Goal: Task Accomplishment & Management: Complete application form

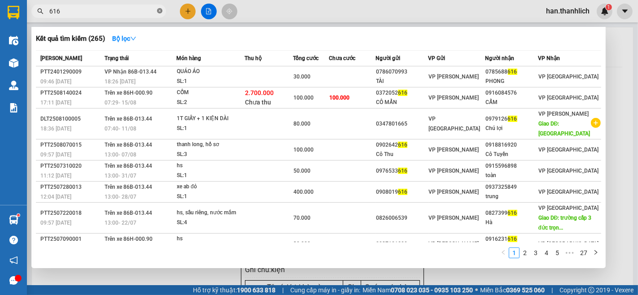
click at [160, 10] on icon "close-circle" at bounding box center [159, 10] width 5 height 5
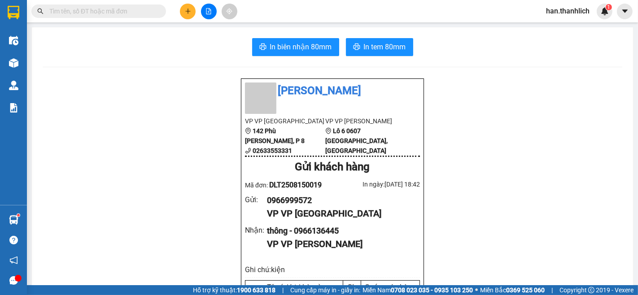
click at [154, 12] on input "text" at bounding box center [102, 11] width 106 height 10
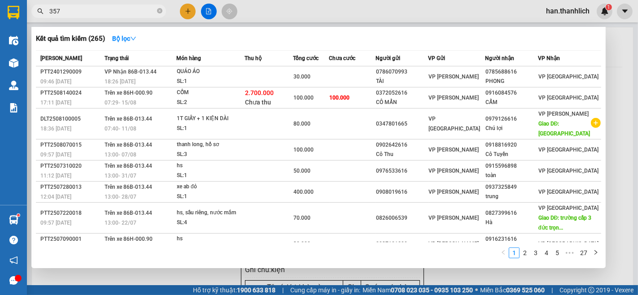
type input "3579"
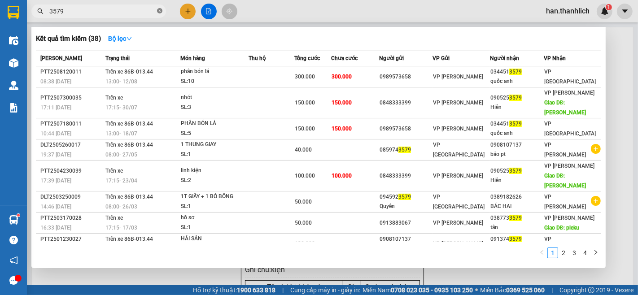
click at [160, 14] on span at bounding box center [159, 11] width 5 height 9
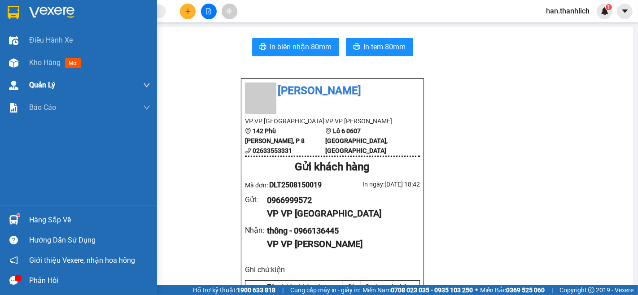
drag, startPoint x: 26, startPoint y: 71, endPoint x: 27, endPoint y: 83, distance: 12.7
click at [26, 71] on div "Kho hàng mới" at bounding box center [78, 63] width 157 height 22
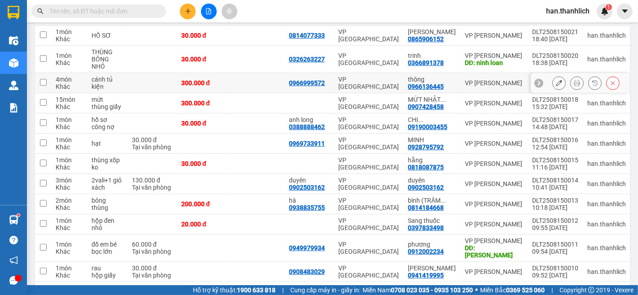
scroll to position [50, 0]
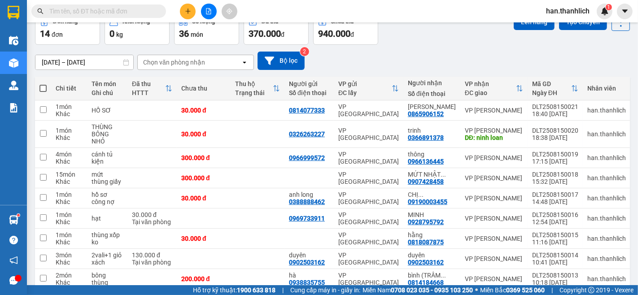
click at [43, 88] on span at bounding box center [42, 88] width 7 height 7
click at [43, 84] on input "checkbox" at bounding box center [43, 84] width 0 height 0
checkbox input "true"
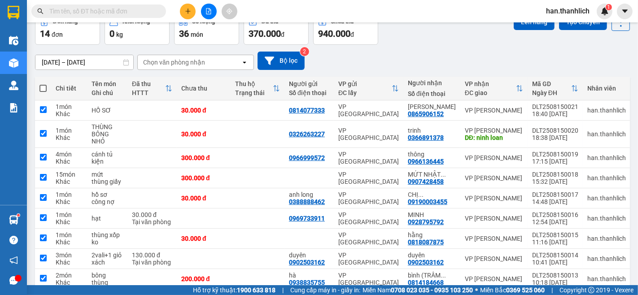
checkbox input "true"
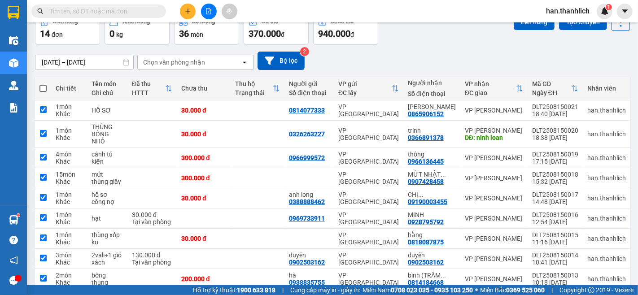
checkbox input "true"
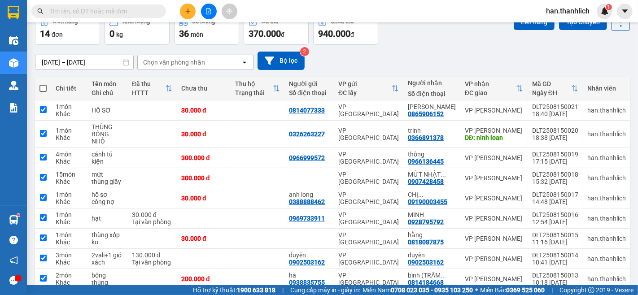
checkbox input "true"
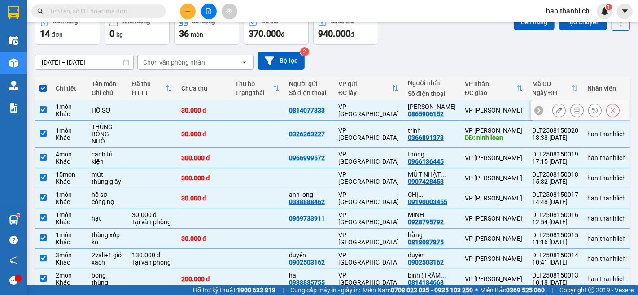
drag, startPoint x: 136, startPoint y: 106, endPoint x: 141, endPoint y: 122, distance: 17.0
click at [136, 108] on td at bounding box center [151, 110] width 49 height 20
checkbox input "false"
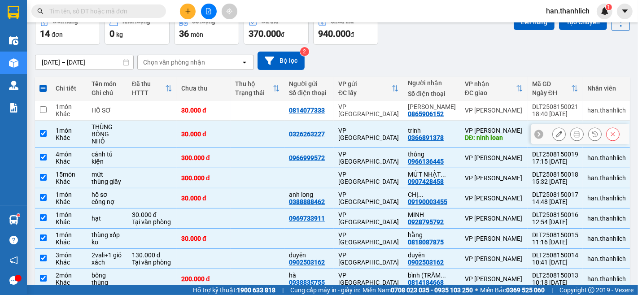
click at [142, 139] on td at bounding box center [151, 134] width 49 height 27
checkbox input "false"
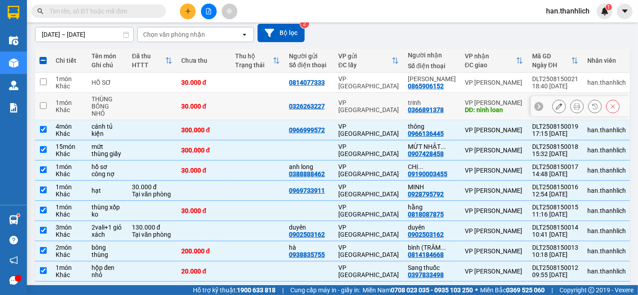
scroll to position [100, 0]
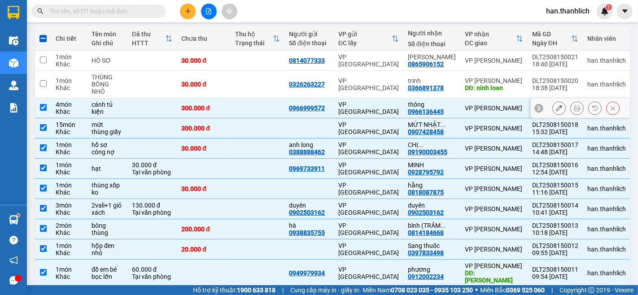
click at [266, 107] on td at bounding box center [258, 108] width 54 height 20
checkbox input "false"
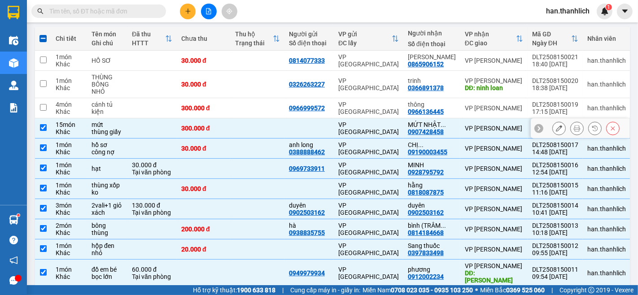
click at [270, 128] on td at bounding box center [258, 128] width 54 height 20
checkbox input "false"
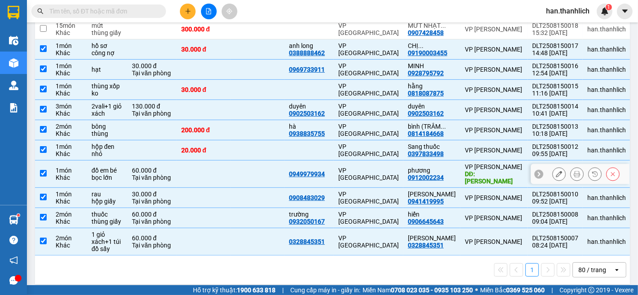
scroll to position [199, 0]
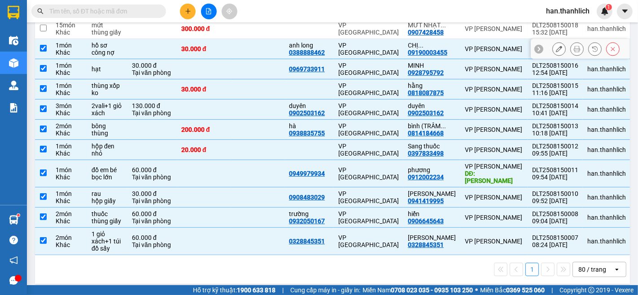
click at [389, 46] on div "VP [GEOGRAPHIC_DATA]" at bounding box center [368, 49] width 61 height 14
checkbox input "false"
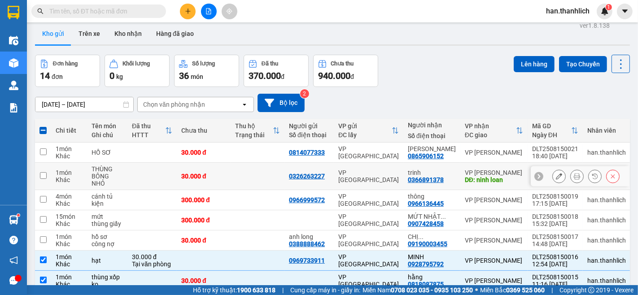
scroll to position [0, 0]
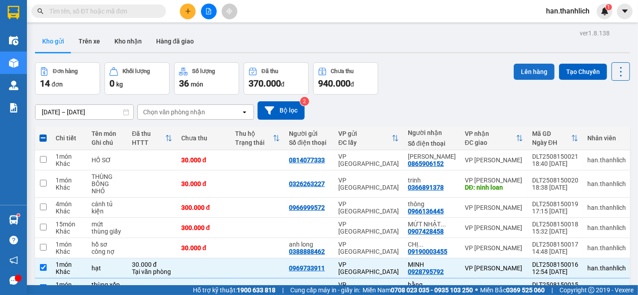
click at [527, 78] on button "Lên hàng" at bounding box center [533, 72] width 41 height 16
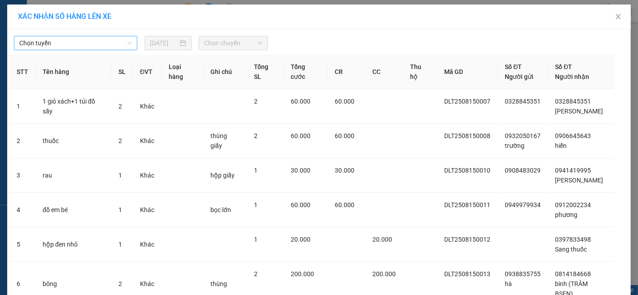
click at [71, 45] on span "Chọn tuyến" at bounding box center [75, 42] width 113 height 13
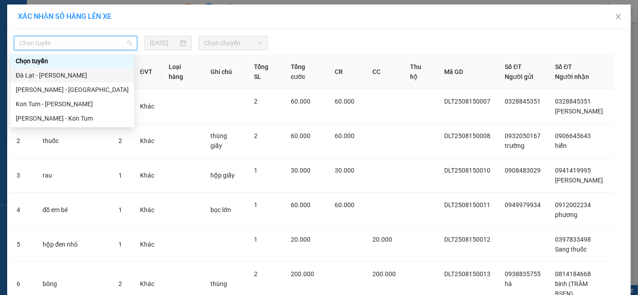
click at [50, 77] on div "Đà Lạt - [PERSON_NAME]" at bounding box center [72, 75] width 113 height 10
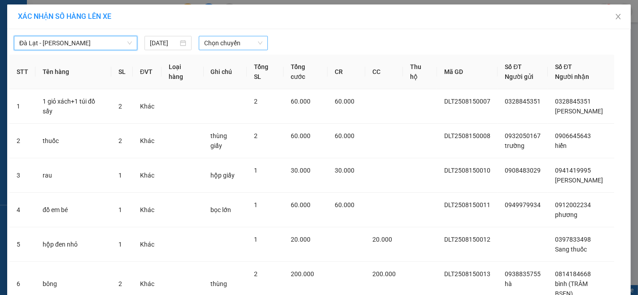
click at [236, 48] on span "Chọn chuyến" at bounding box center [233, 42] width 58 height 13
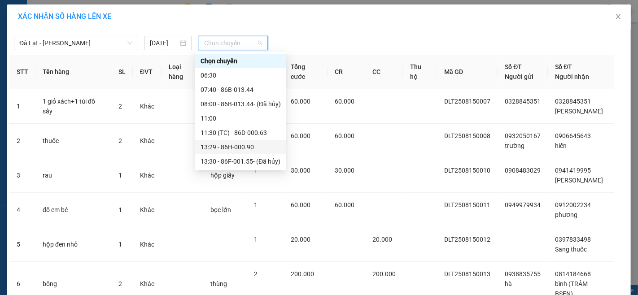
click at [246, 149] on div "13:29 - 86H-000.90" at bounding box center [240, 147] width 80 height 10
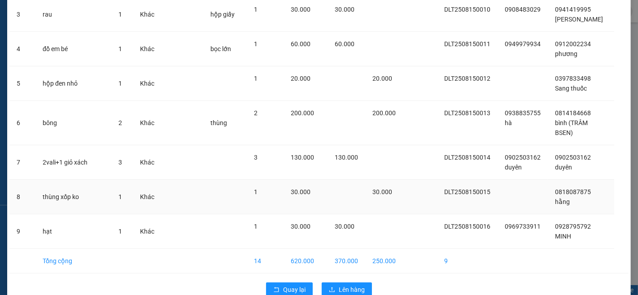
scroll to position [176, 0]
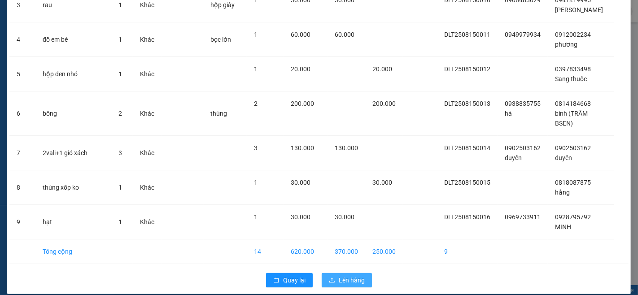
click at [356, 275] on span "Lên hàng" at bounding box center [352, 280] width 26 height 10
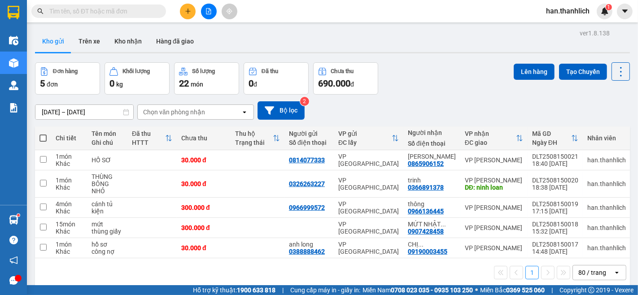
click at [211, 14] on button at bounding box center [209, 12] width 16 height 16
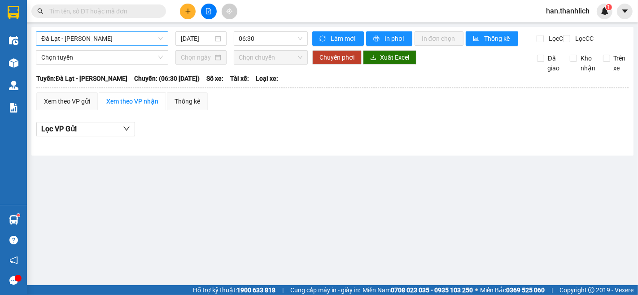
click at [98, 41] on span "Đà Lạt - [PERSON_NAME]" at bounding box center [102, 38] width 122 height 13
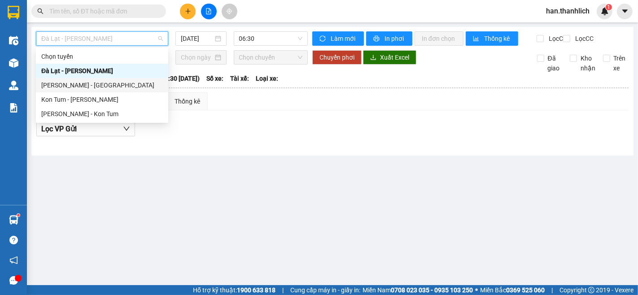
click at [78, 87] on div "[PERSON_NAME] - [GEOGRAPHIC_DATA]" at bounding box center [102, 85] width 122 height 10
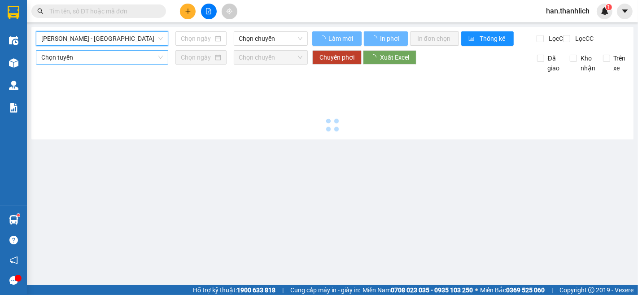
type input "[DATE]"
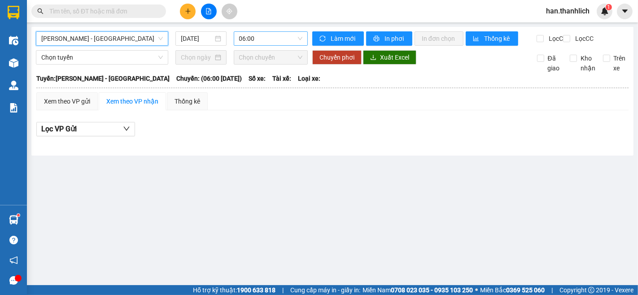
click at [254, 37] on span "06:00" at bounding box center [270, 38] width 63 height 13
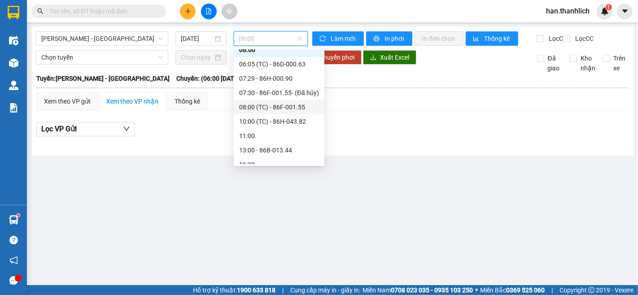
scroll to position [29, 0]
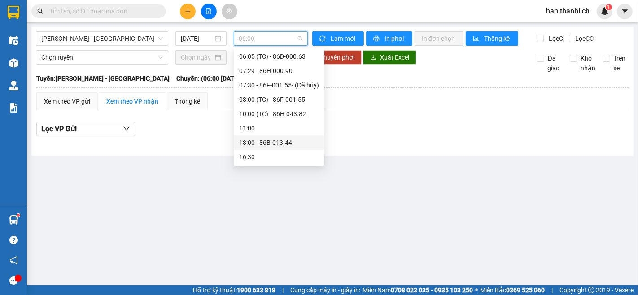
click at [274, 138] on div "13:00 - 86B-013.44" at bounding box center [279, 143] width 80 height 10
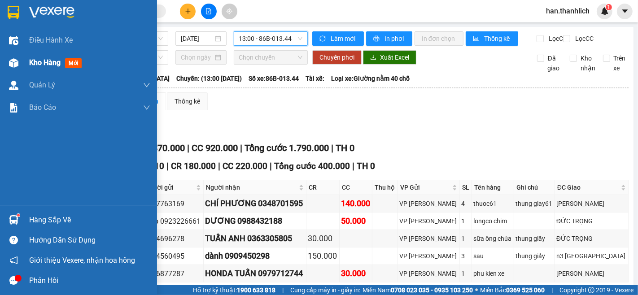
click at [35, 60] on span "Kho hàng" at bounding box center [44, 62] width 31 height 9
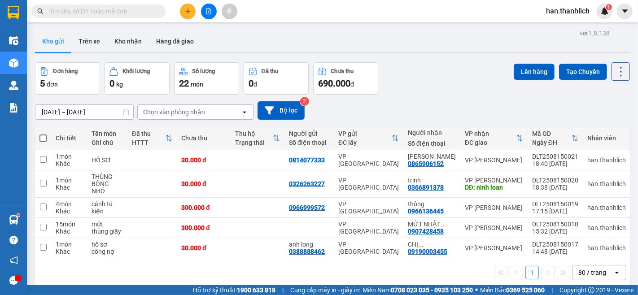
click at [144, 10] on input "text" at bounding box center [102, 11] width 106 height 10
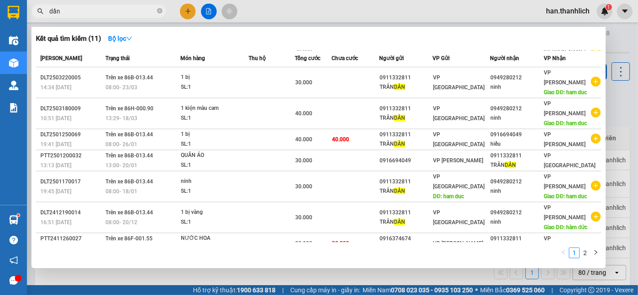
scroll to position [96, 0]
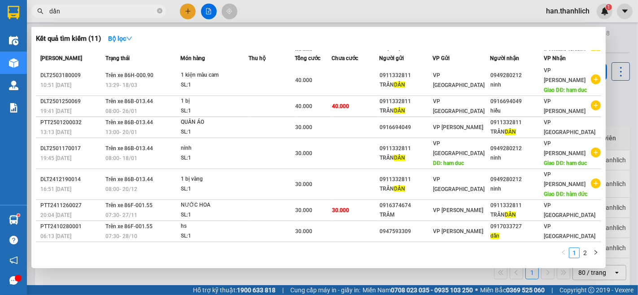
type input "dần"
click at [161, 14] on span at bounding box center [159, 11] width 5 height 9
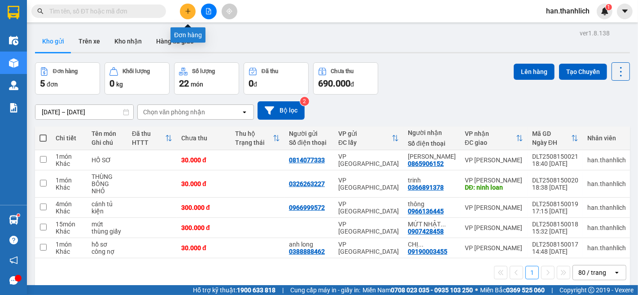
click at [191, 9] on button at bounding box center [188, 12] width 16 height 16
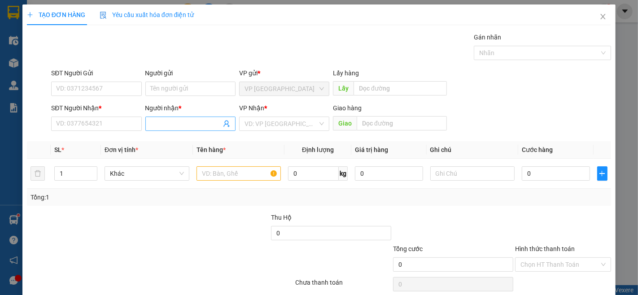
click at [175, 120] on input "Người nhận *" at bounding box center [186, 124] width 70 height 10
type input "thu e"
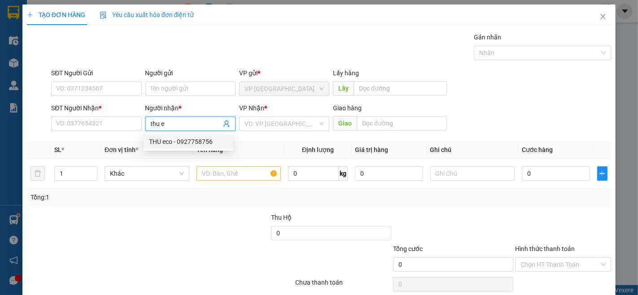
click at [185, 144] on div "THU eco - 0927758756" at bounding box center [188, 142] width 78 height 10
type input "0927758756"
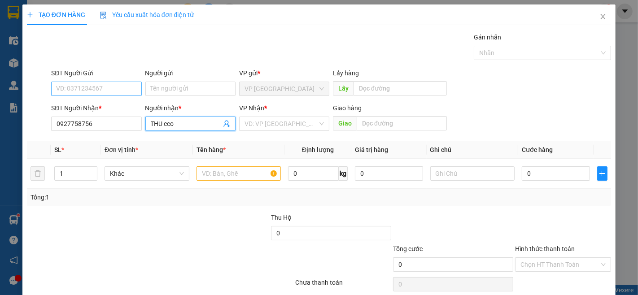
type input "THU eco"
click at [117, 93] on input "SĐT Người Gửi" at bounding box center [96, 89] width 90 height 14
click at [212, 184] on td at bounding box center [239, 174] width 92 height 30
click at [218, 176] on input "text" at bounding box center [238, 173] width 85 height 14
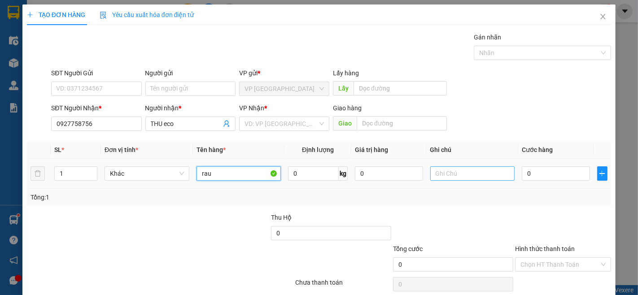
type input "rau"
click at [473, 176] on input "text" at bounding box center [472, 173] width 85 height 14
type input "thùng"
click at [561, 170] on input "0" at bounding box center [556, 173] width 68 height 14
type input "1"
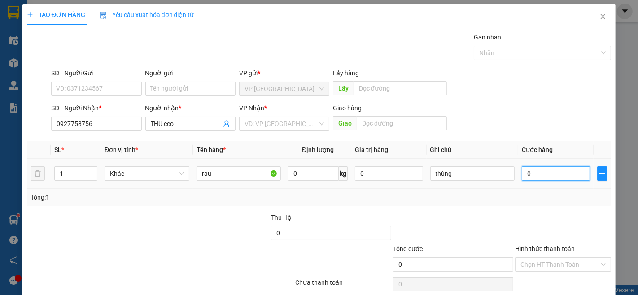
type input "1"
type input "13"
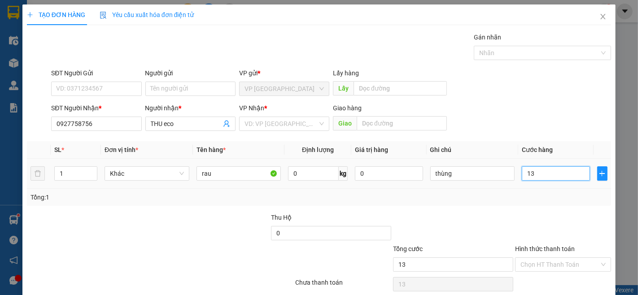
type input "130"
type input "1.300"
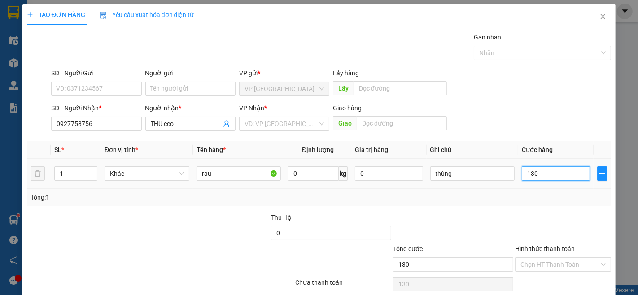
type input "1.300"
type input "13.000"
type input "130.000"
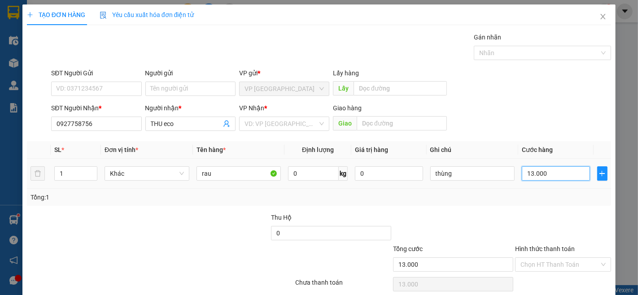
type input "130.000"
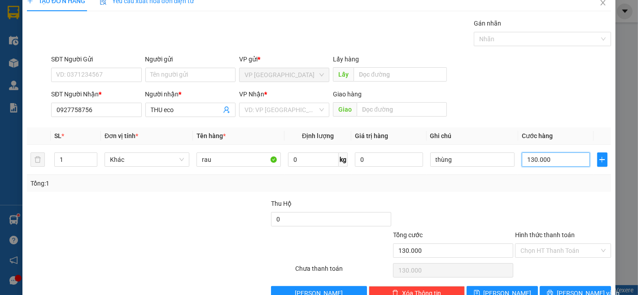
scroll to position [36, 0]
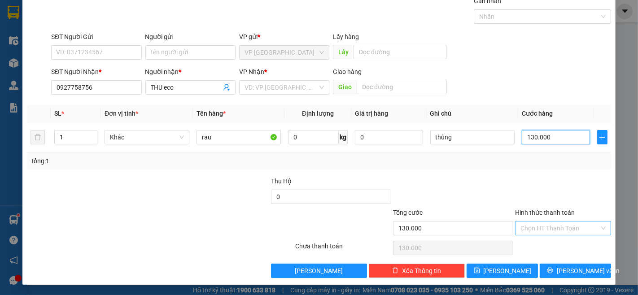
type input "130.000"
click at [553, 232] on input "Hình thức thanh toán" at bounding box center [559, 228] width 79 height 13
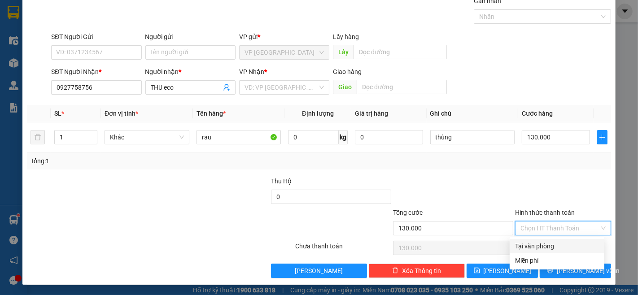
click at [548, 248] on div "Tại văn phòng" at bounding box center [557, 246] width 84 height 10
type input "0"
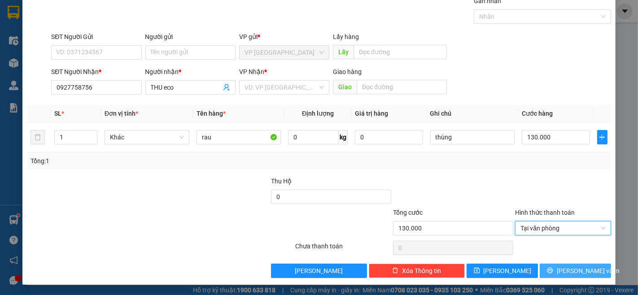
click at [553, 271] on icon "printer" at bounding box center [550, 271] width 6 height 6
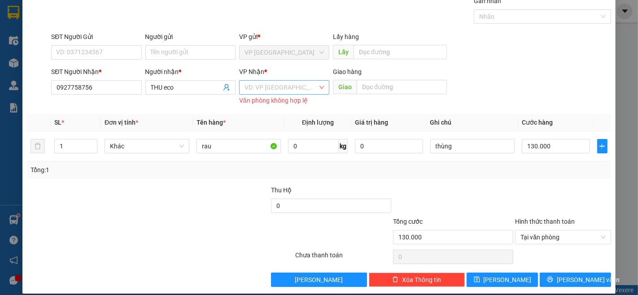
click at [265, 89] on input "search" at bounding box center [280, 87] width 73 height 13
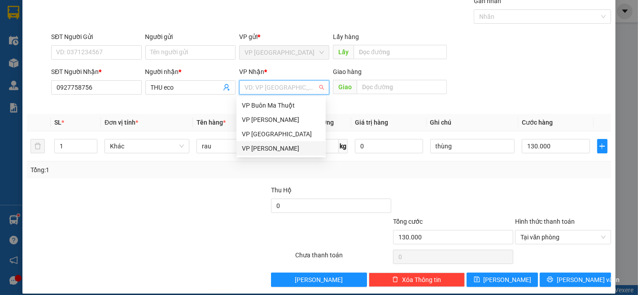
click at [281, 150] on div "VP [PERSON_NAME]" at bounding box center [281, 149] width 78 height 10
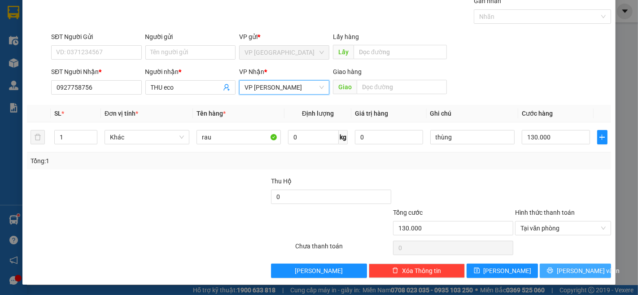
click at [587, 265] on button "[PERSON_NAME] và In" at bounding box center [574, 271] width 71 height 14
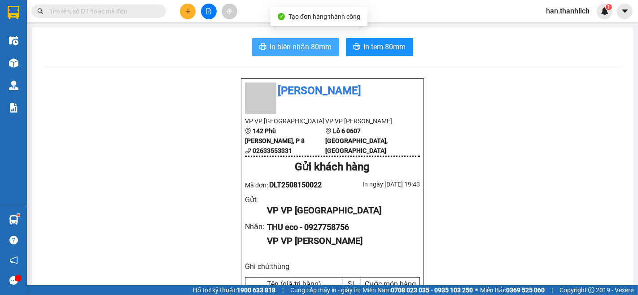
click at [308, 44] on span "In biên nhận 80mm" at bounding box center [301, 46] width 62 height 11
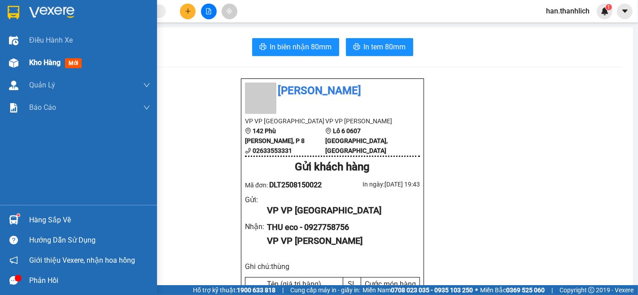
drag, startPoint x: 37, startPoint y: 66, endPoint x: 1, endPoint y: 68, distance: 35.5
click at [37, 65] on span "Kho hàng" at bounding box center [44, 62] width 31 height 9
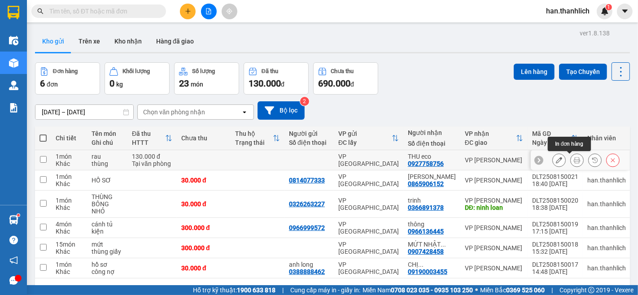
click at [572, 164] on button at bounding box center [576, 160] width 13 height 16
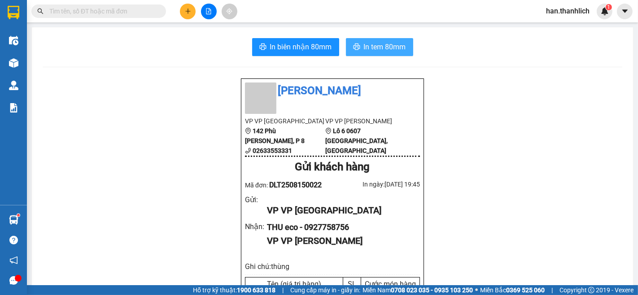
click at [400, 53] on button "In tem 80mm" at bounding box center [379, 47] width 67 height 18
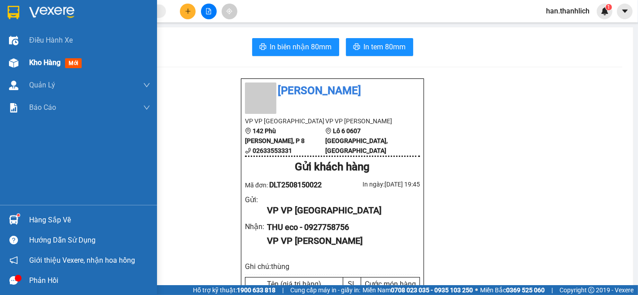
click at [51, 68] on div "Kho hàng mới" at bounding box center [57, 62] width 56 height 11
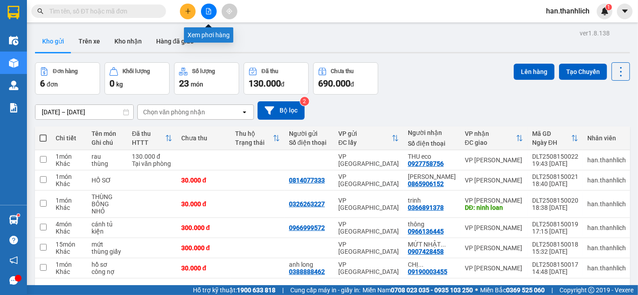
click at [209, 13] on icon "file-add" at bounding box center [208, 11] width 6 height 6
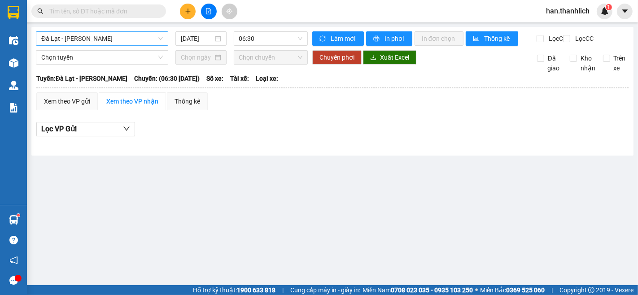
click at [119, 39] on span "Đà Lạt - [PERSON_NAME]" at bounding box center [102, 38] width 122 height 13
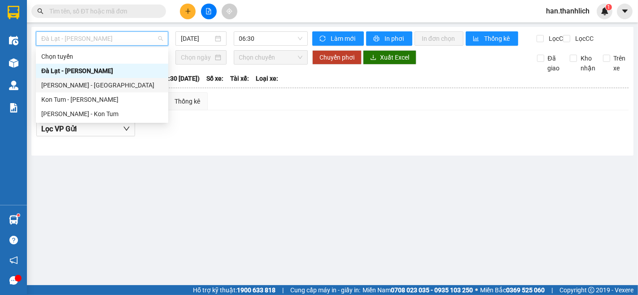
click at [102, 84] on div "[PERSON_NAME] - [GEOGRAPHIC_DATA]" at bounding box center [102, 85] width 122 height 10
type input "[DATE]"
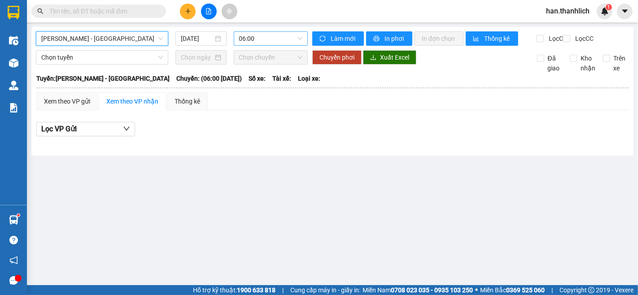
click at [272, 43] on span "06:00" at bounding box center [270, 38] width 63 height 13
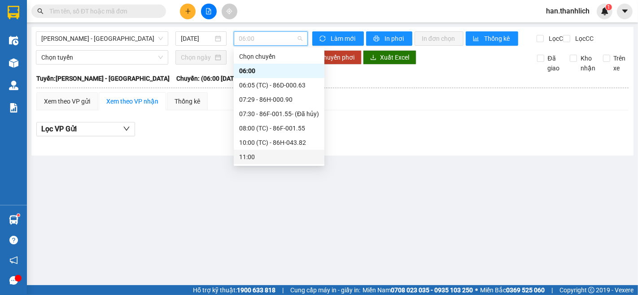
click at [255, 156] on div "11:00" at bounding box center [279, 157] width 80 height 10
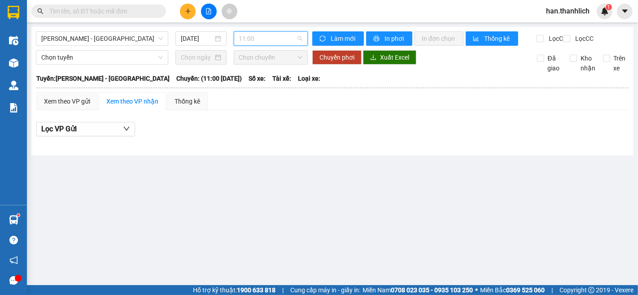
click at [260, 35] on span "11:00" at bounding box center [270, 38] width 63 height 13
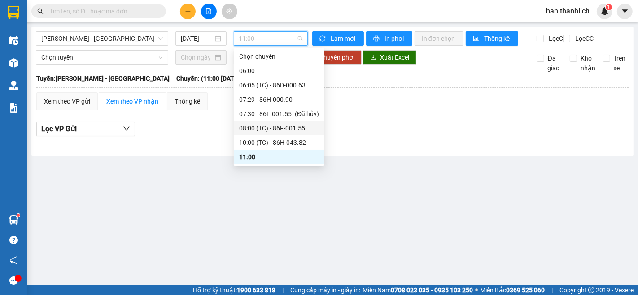
scroll to position [29, 0]
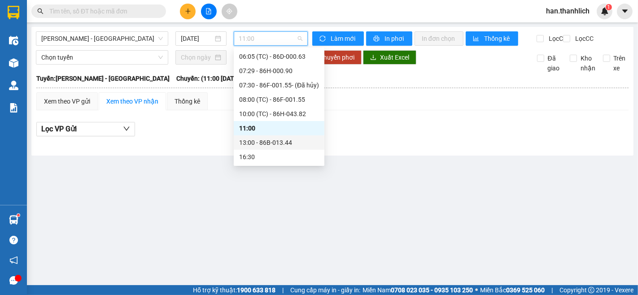
click at [280, 143] on div "13:00 - 86B-013.44" at bounding box center [279, 143] width 80 height 10
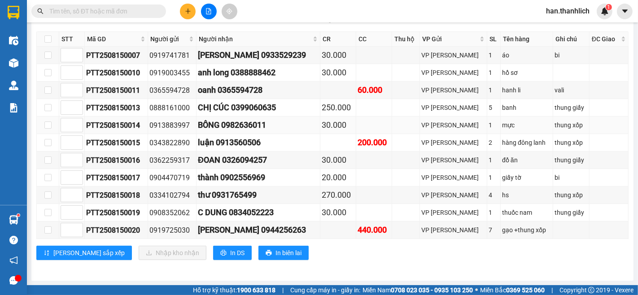
scroll to position [313, 0]
click at [149, 16] on span at bounding box center [98, 10] width 135 height 13
click at [148, 13] on input "text" at bounding box center [102, 11] width 106 height 10
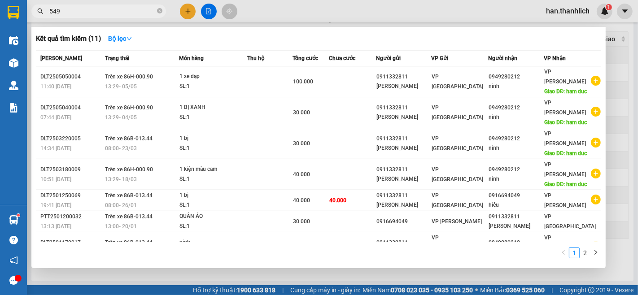
type input "5499"
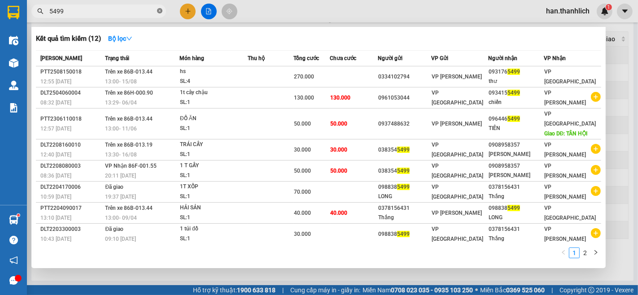
click at [157, 10] on icon "close-circle" at bounding box center [159, 10] width 5 height 5
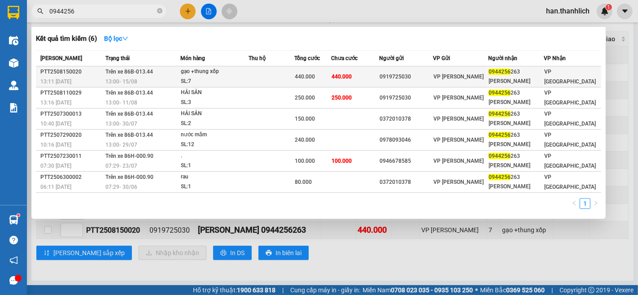
type input "0944256"
click at [248, 79] on div "SL: 7" at bounding box center [214, 82] width 67 height 10
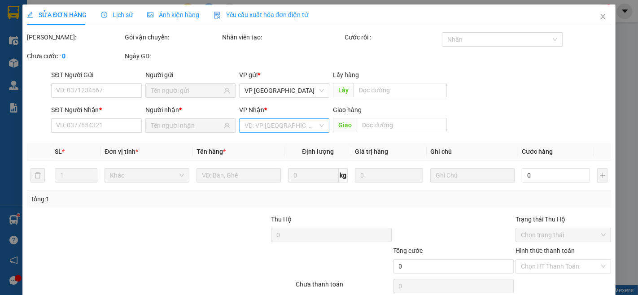
type input "0919725030"
type input "0944256263"
type input "[PERSON_NAME]"
type input "440.000"
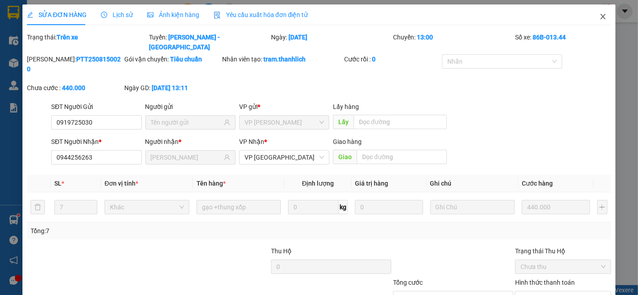
click at [599, 18] on icon "close" at bounding box center [602, 16] width 7 height 7
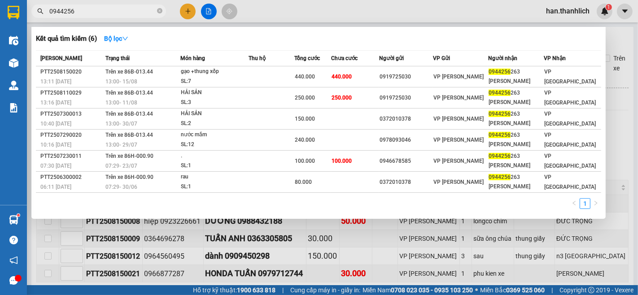
click at [95, 14] on input "0944256" at bounding box center [102, 11] width 106 height 10
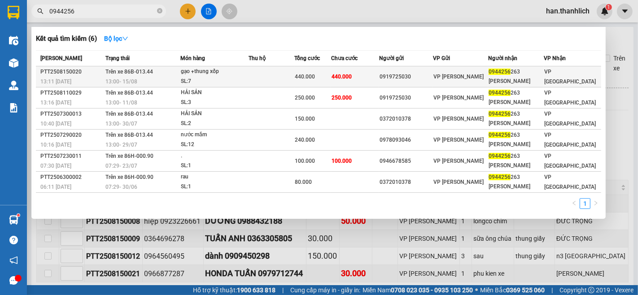
click at [233, 78] on div "SL: 7" at bounding box center [214, 82] width 67 height 10
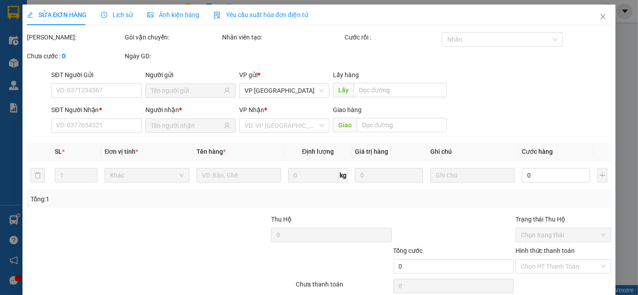
type input "0919725030"
type input "0944256263"
type input "[PERSON_NAME]"
type input "440.000"
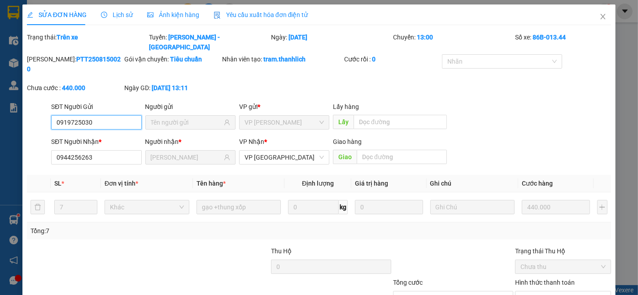
scroll to position [50, 0]
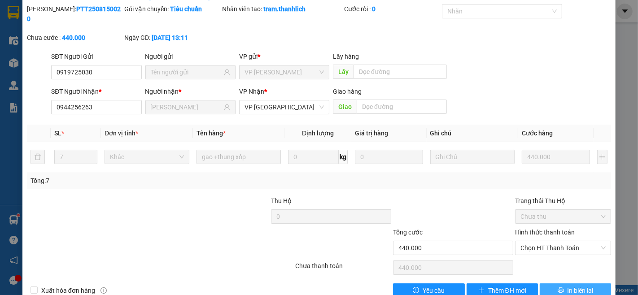
click at [591, 283] on button "In biên lai" at bounding box center [574, 290] width 71 height 14
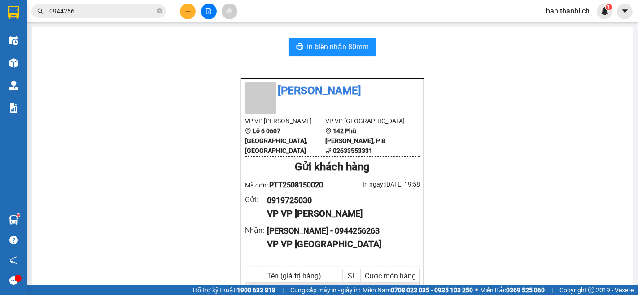
click at [335, 33] on div "In biên nhận 80mm Thanh Lịch VP VP [PERSON_NAME] Lô 6 0607 Võ Văn Kiệt, [GEOGRA…" at bounding box center [332, 255] width 601 height 456
click at [332, 42] on button "In biên nhận 80mm" at bounding box center [332, 47] width 87 height 18
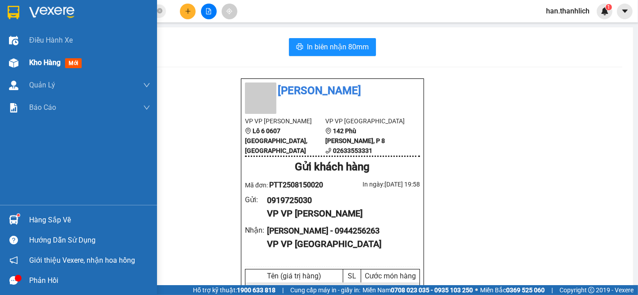
click at [19, 60] on div at bounding box center [14, 63] width 16 height 16
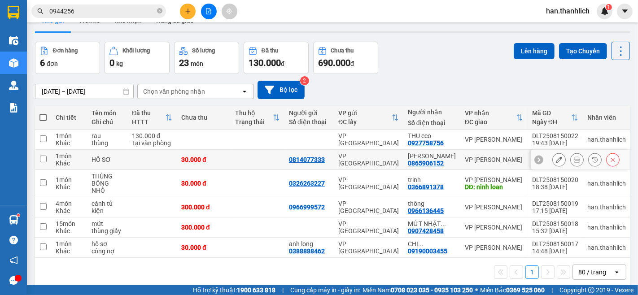
scroll to position [41, 0]
